Goal: Find specific page/section: Find specific page/section

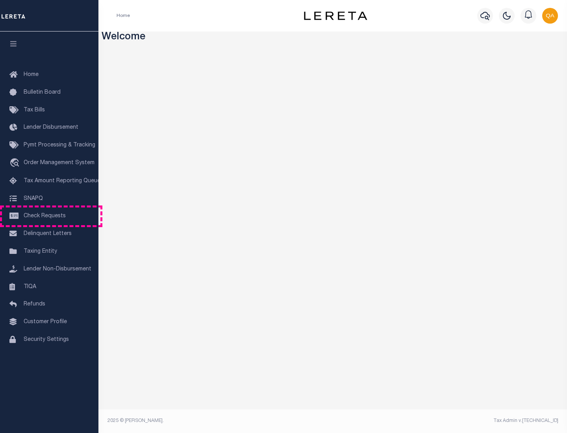
click at [49, 216] on span "Check Requests" at bounding box center [45, 216] width 42 height 6
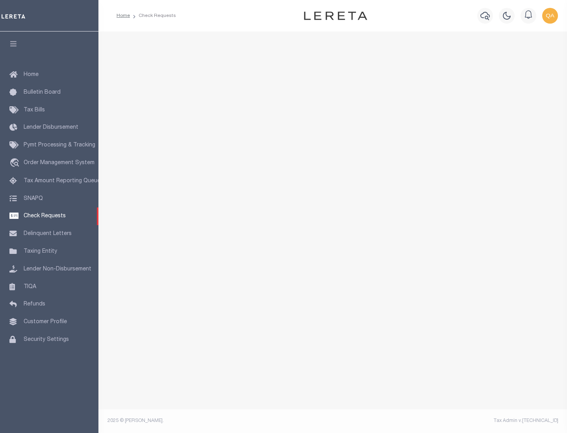
select select "50"
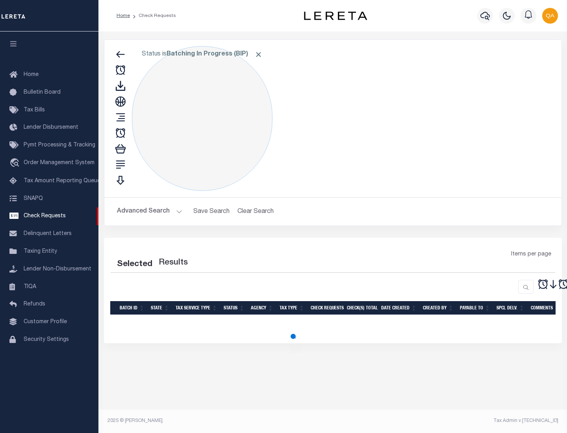
select select "50"
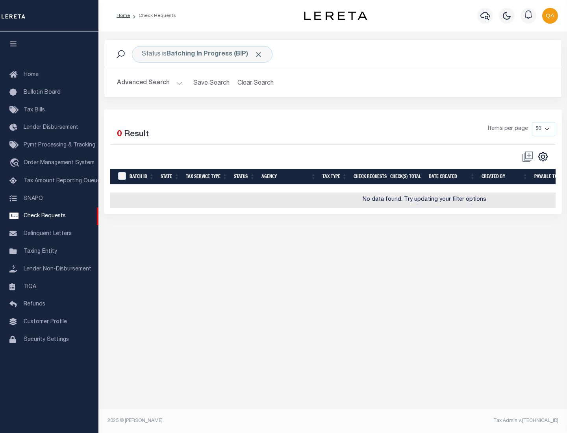
click at [259, 54] on span "Click to Remove" at bounding box center [258, 54] width 8 height 8
